Goal: Feedback & Contribution: Submit feedback/report problem

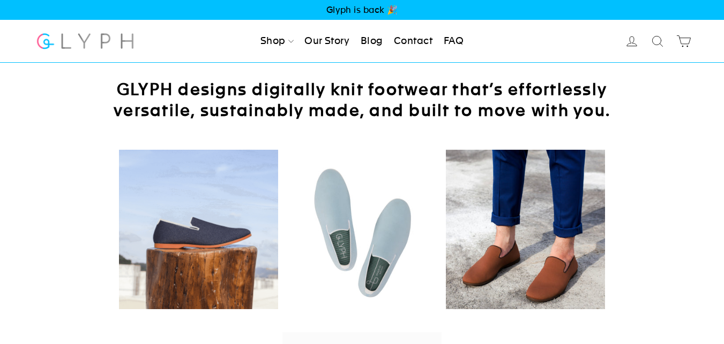
click at [422, 37] on link "Contact" at bounding box center [413, 41] width 47 height 24
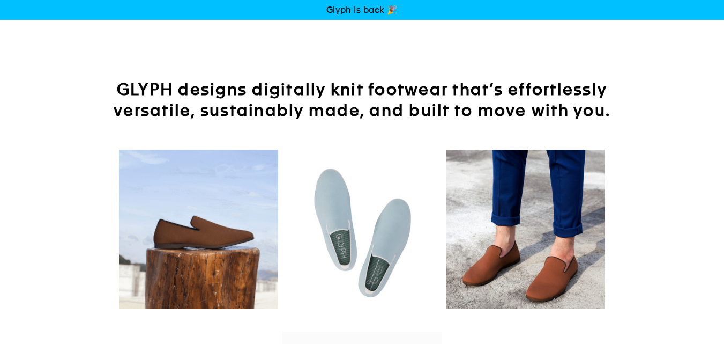
scroll to position [400, 0]
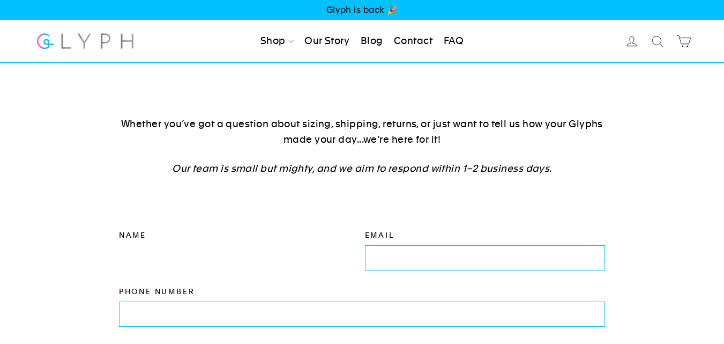
click at [212, 251] on input "Name" at bounding box center [239, 257] width 241 height 24
type input "[PERSON_NAME]"
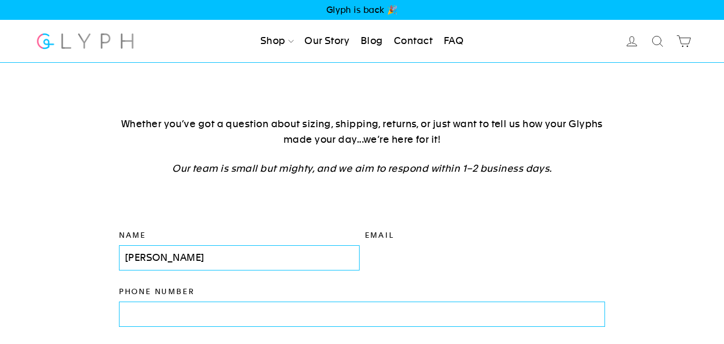
click at [370, 255] on input "Email" at bounding box center [485, 257] width 241 height 24
type input "charlespaula33@gmail.com"
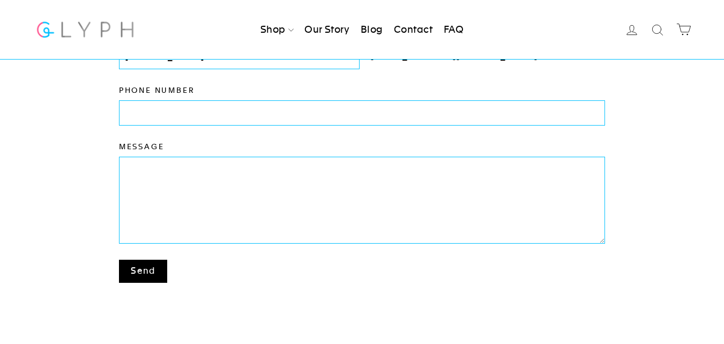
scroll to position [179, 0]
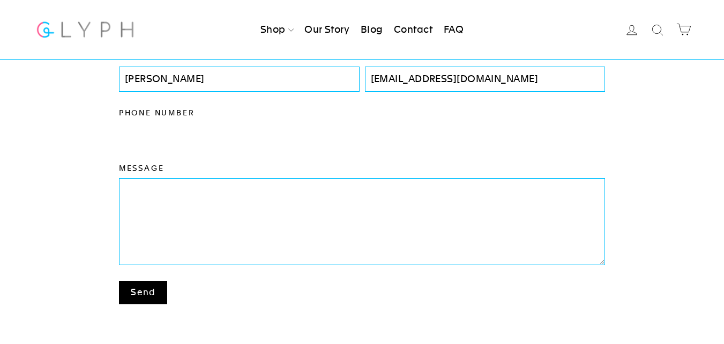
click at [244, 135] on input "Phone number" at bounding box center [362, 135] width 487 height 24
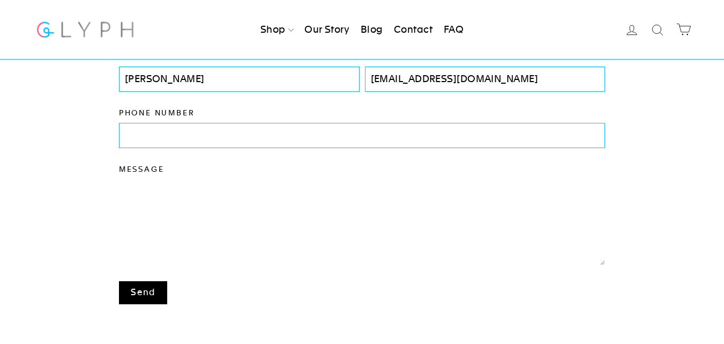
paste textarea "My name is Charles Paula, I came across your items during my research, and I am…"
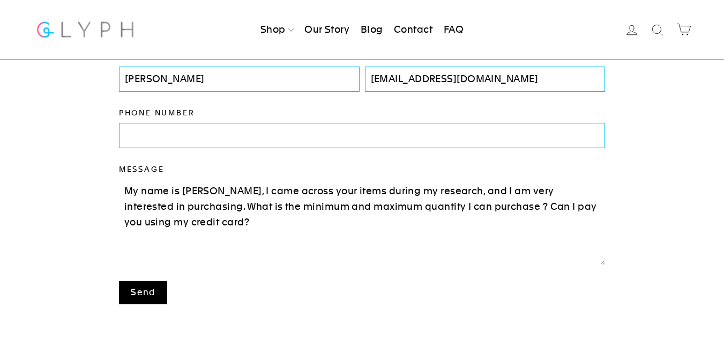
type textarea "My name is Charles Paula, I came across your items during my research, and I am…"
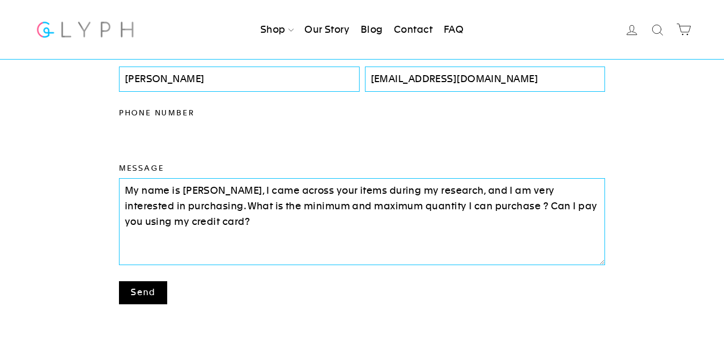
click at [261, 143] on input "Phone number" at bounding box center [362, 135] width 487 height 24
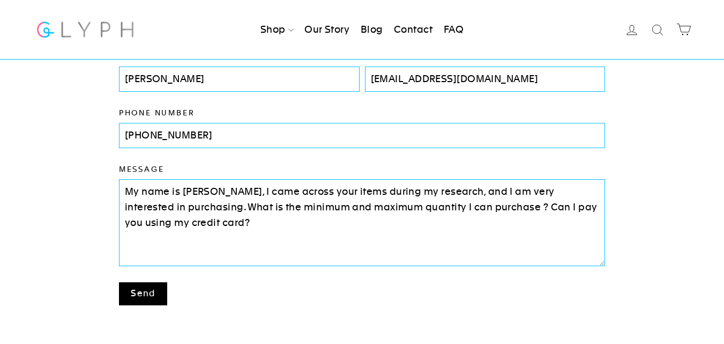
click at [134, 285] on button "Send" at bounding box center [143, 293] width 48 height 23
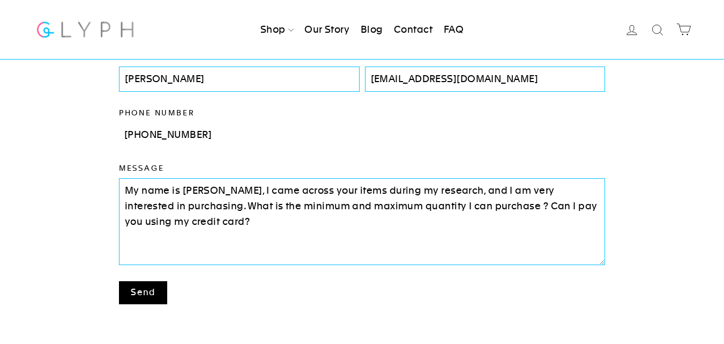
click at [135, 133] on input "+1 6788559811" at bounding box center [362, 135] width 487 height 24
click at [136, 130] on input "+1 6788559811" at bounding box center [362, 135] width 487 height 24
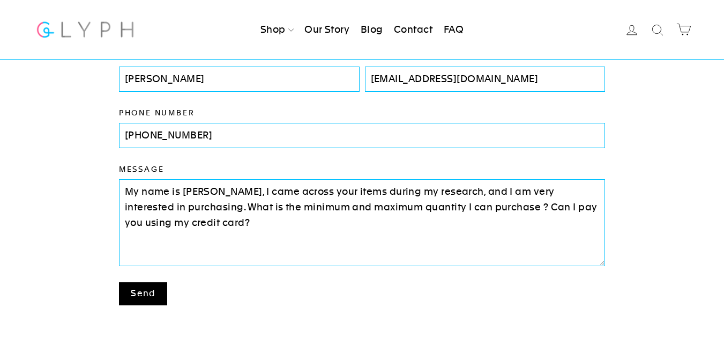
click at [136, 288] on button "Send" at bounding box center [143, 293] width 48 height 23
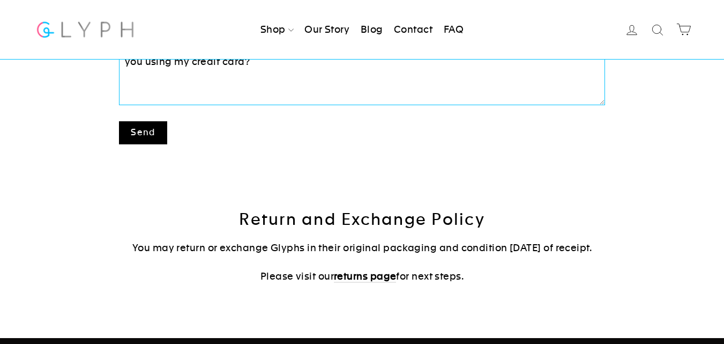
scroll to position [0, 0]
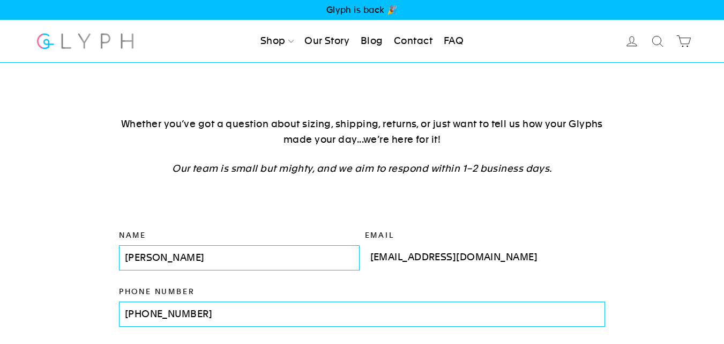
click at [510, 257] on input "charlespaula33@gmail.com" at bounding box center [485, 257] width 241 height 24
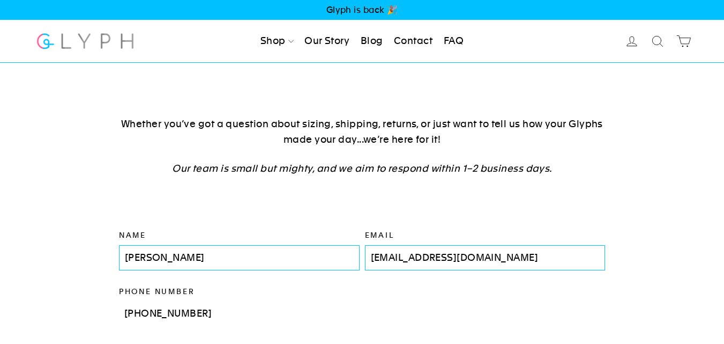
click at [152, 310] on input "+16788559811" at bounding box center [362, 313] width 487 height 24
click at [172, 313] on input "+1678-8559811" at bounding box center [362, 313] width 487 height 24
drag, startPoint x: 133, startPoint y: 310, endPoint x: 138, endPoint y: 306, distance: 6.1
click at [134, 310] on input "+1678-855-9811" at bounding box center [362, 313] width 487 height 24
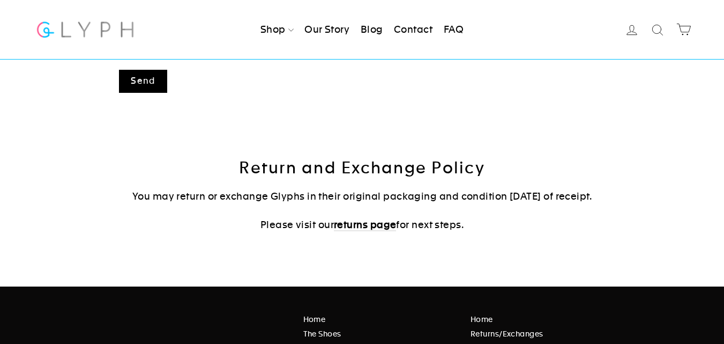
scroll to position [301, 0]
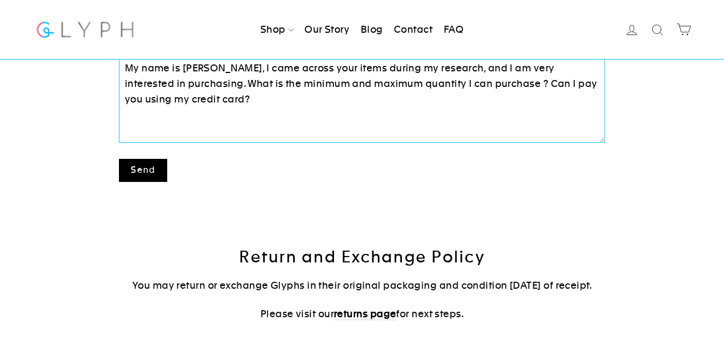
type input "+1 678-855-9811"
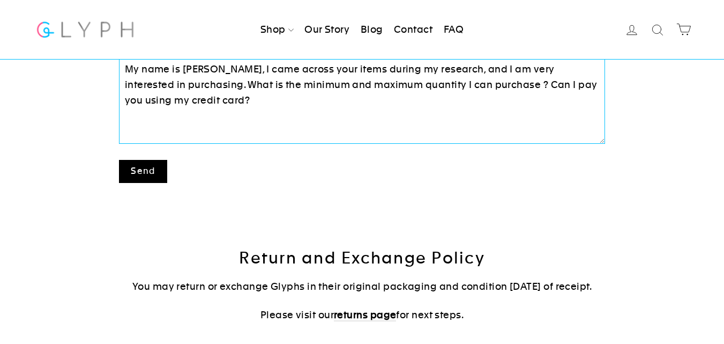
click at [147, 176] on button "Send" at bounding box center [143, 171] width 48 height 23
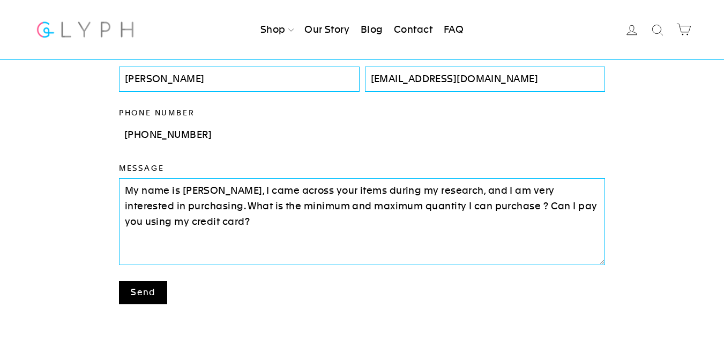
scroll to position [0, 0]
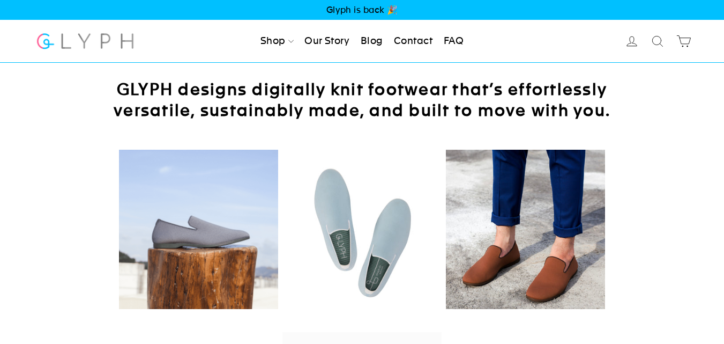
click at [421, 39] on link "Contact" at bounding box center [413, 41] width 47 height 24
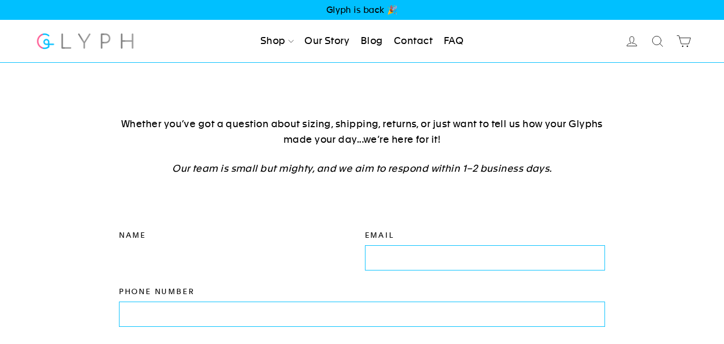
click at [172, 258] on input "Name" at bounding box center [239, 257] width 241 height 24
type input "Charles Puala"
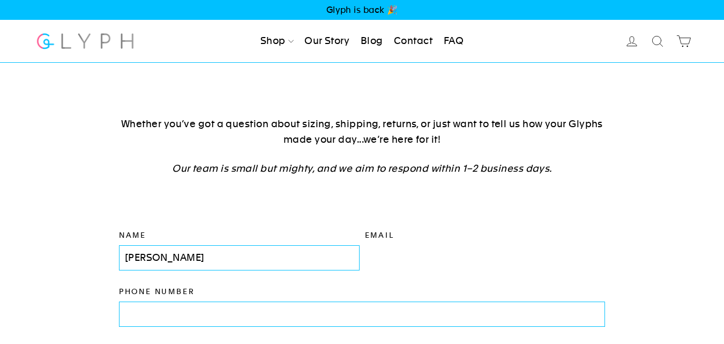
click at [479, 249] on input "Email" at bounding box center [485, 257] width 241 height 24
type input "charlespaula33@gmail.com"
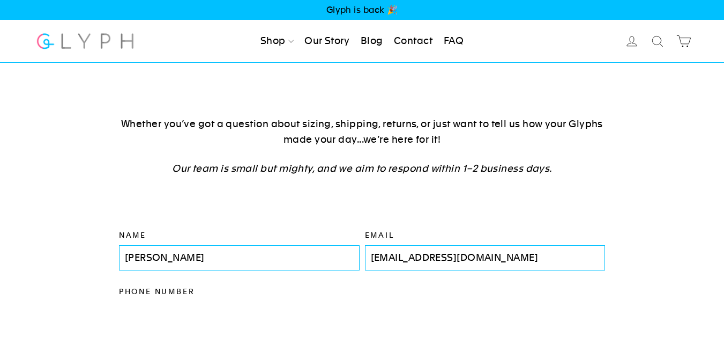
click at [300, 315] on input "Phone number" at bounding box center [362, 313] width 487 height 24
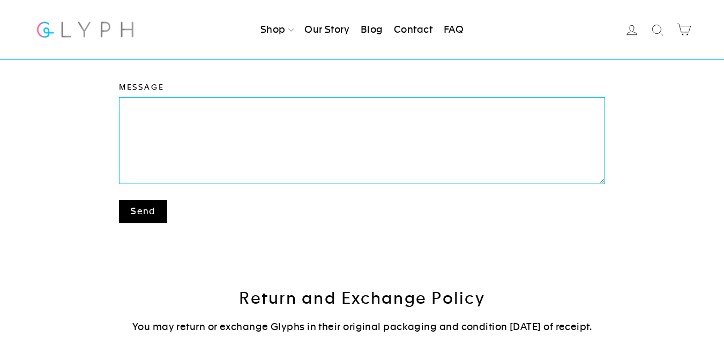
scroll to position [358, 0]
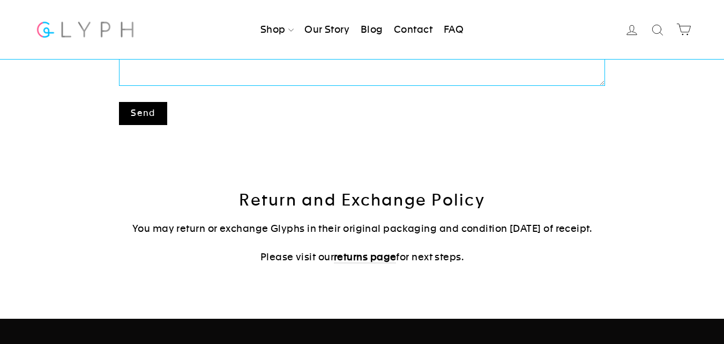
type input "6788559811"
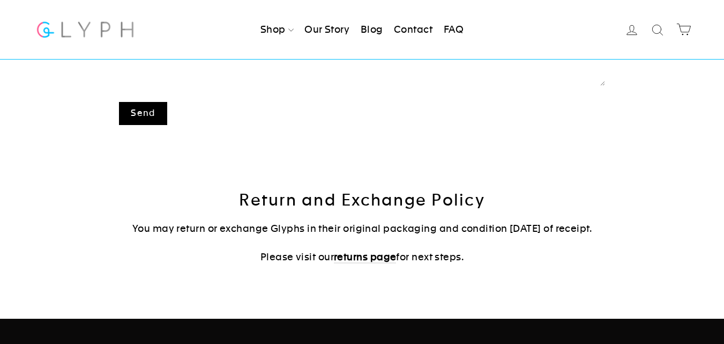
scroll to position [358, 0]
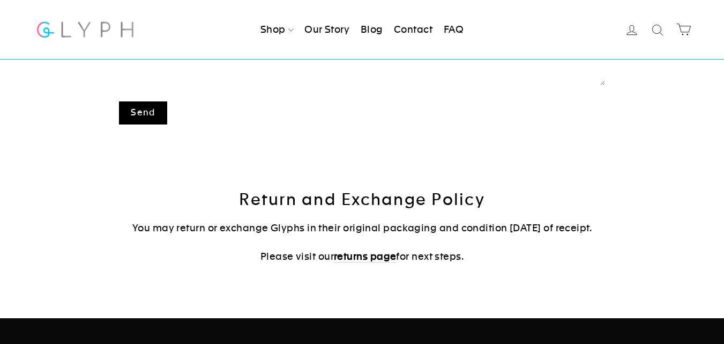
click at [281, 79] on textarea "Message" at bounding box center [362, 42] width 487 height 86
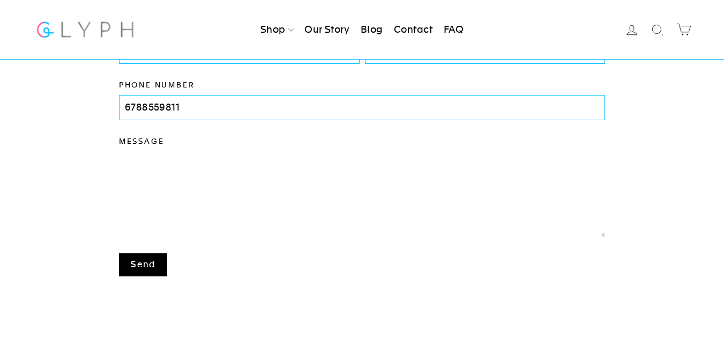
scroll to position [179, 0]
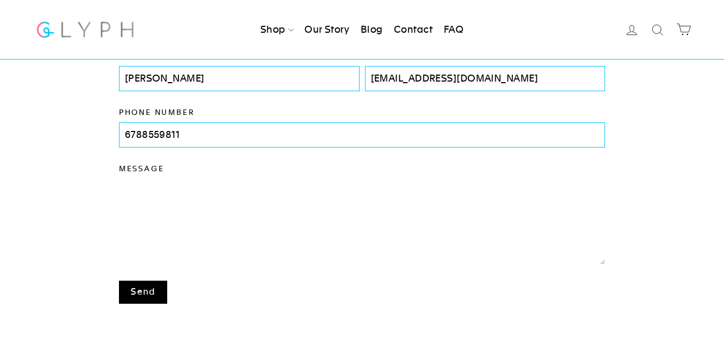
paste textarea "My name is Charles Paula, I came across your items during my research, and I am…"
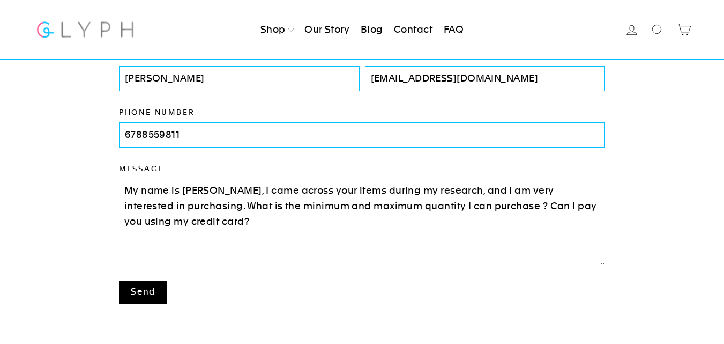
type textarea "My name is Charles Paula, I came across your items during my research, and I am…"
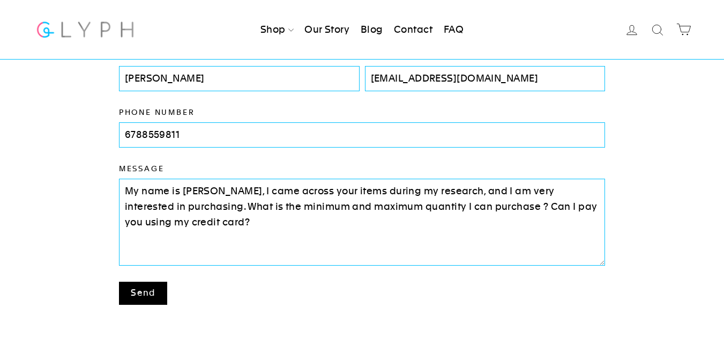
click at [155, 286] on button "Send" at bounding box center [143, 292] width 48 height 23
click at [153, 287] on button "Send" at bounding box center [143, 292] width 48 height 23
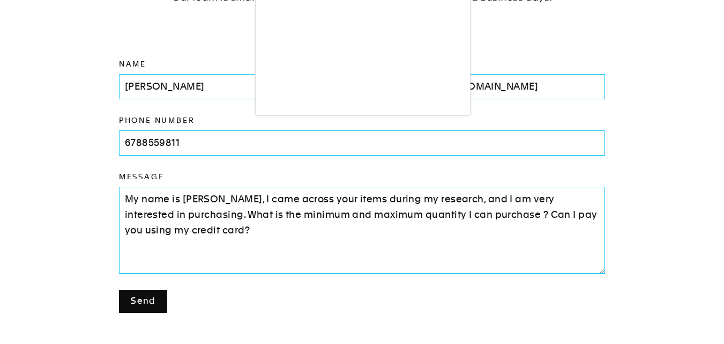
scroll to position [179, 0]
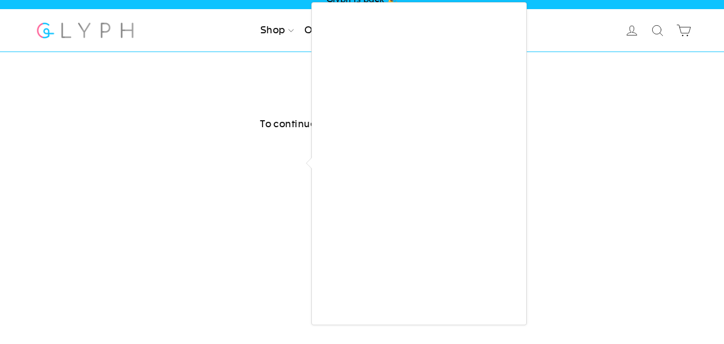
scroll to position [12, 0]
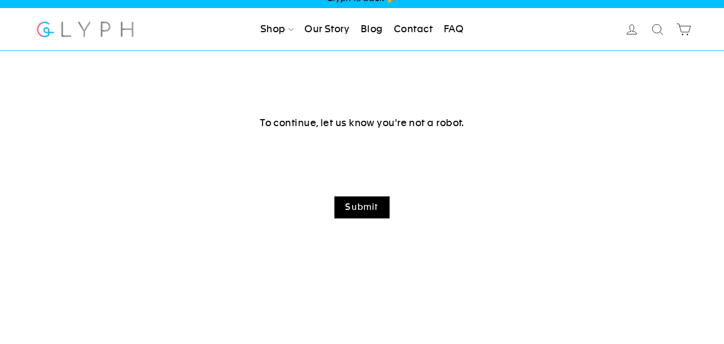
click at [369, 214] on input "Submit" at bounding box center [361, 207] width 55 height 22
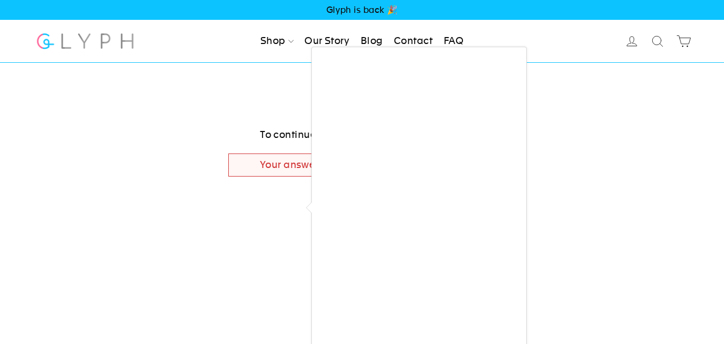
scroll to position [19, 0]
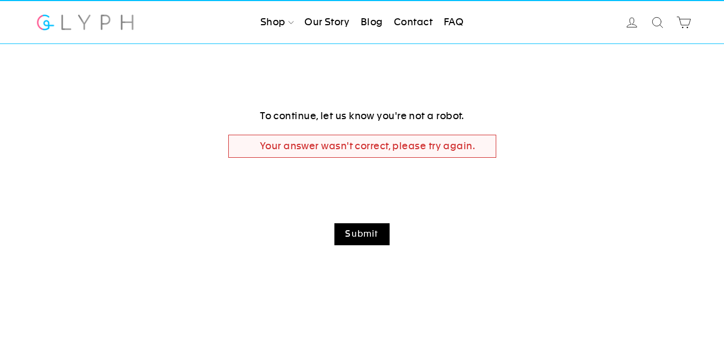
click at [375, 233] on input "Submit" at bounding box center [361, 234] width 55 height 22
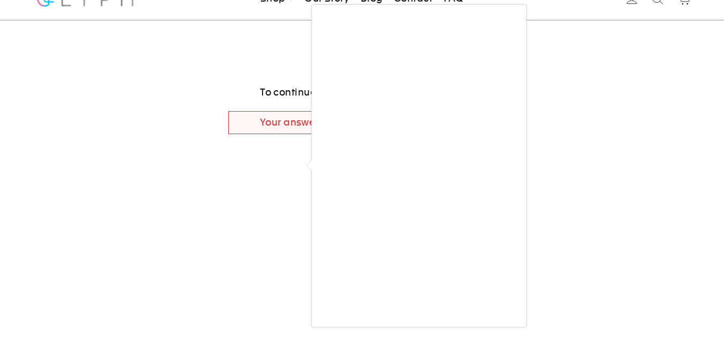
scroll to position [19, 0]
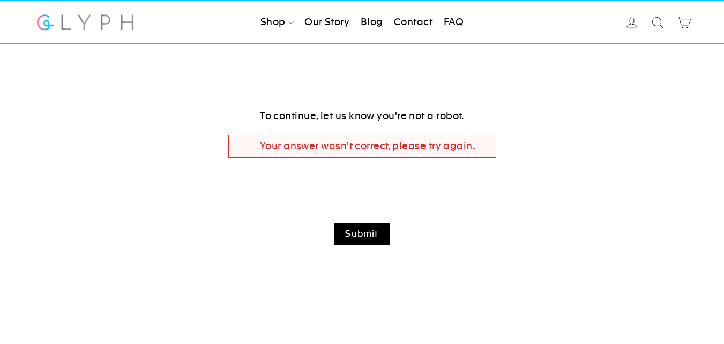
click at [361, 240] on input "Submit" at bounding box center [361, 234] width 55 height 22
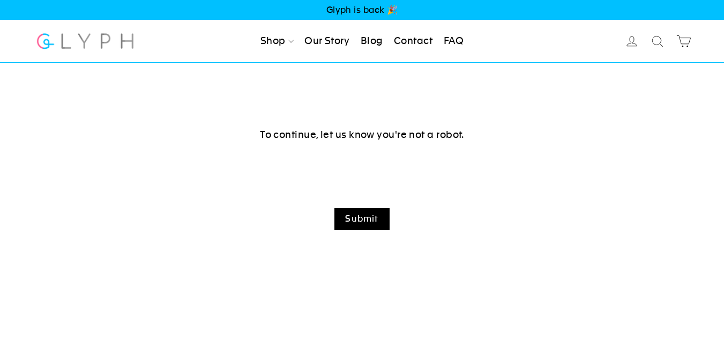
click at [356, 222] on input "Submit" at bounding box center [361, 219] width 55 height 22
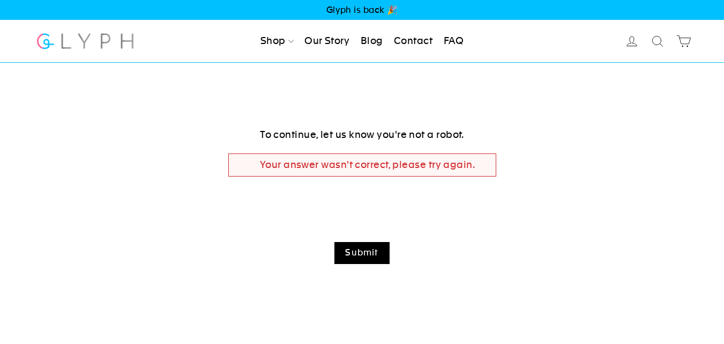
click at [350, 251] on input "Submit" at bounding box center [361, 253] width 55 height 22
click at [384, 263] on input "Submit" at bounding box center [361, 253] width 55 height 22
